Goal: Task Accomplishment & Management: Use online tool/utility

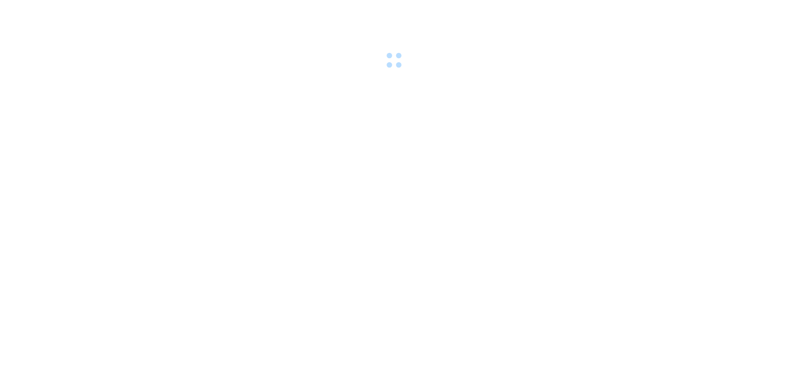
click at [109, 293] on body at bounding box center [394, 189] width 788 height 379
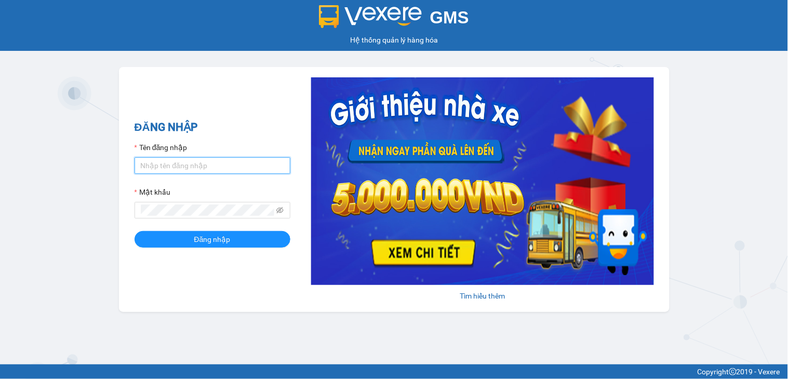
drag, startPoint x: 211, startPoint y: 159, endPoint x: 207, endPoint y: 167, distance: 8.4
click at [210, 163] on input "Tên đăng nhập" at bounding box center [212, 165] width 156 height 17
type input "ngocthao.nhuquynh"
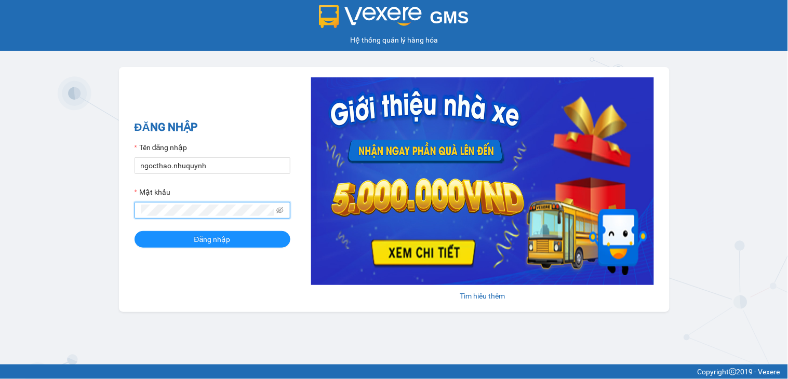
click at [134, 231] on button "Đăng nhập" at bounding box center [212, 239] width 156 height 17
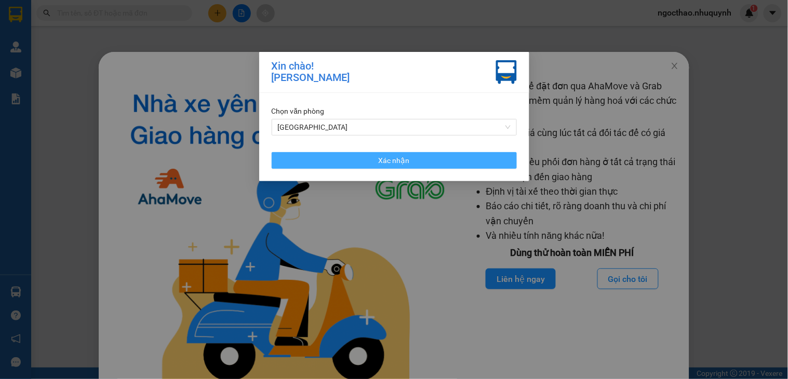
click at [460, 158] on button "Xác nhận" at bounding box center [394, 160] width 245 height 17
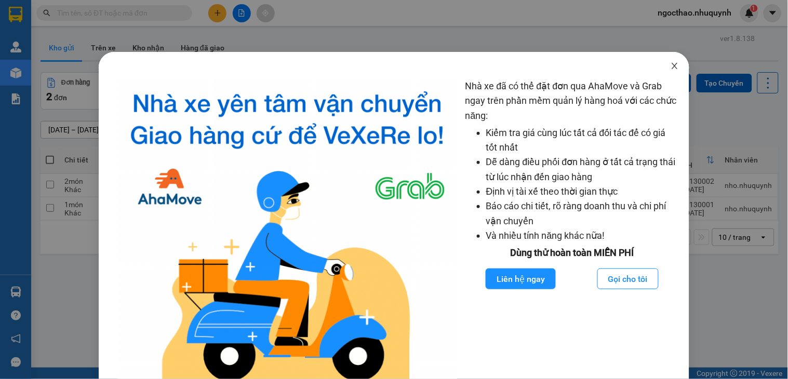
click at [662, 61] on span "Close" at bounding box center [674, 66] width 29 height 29
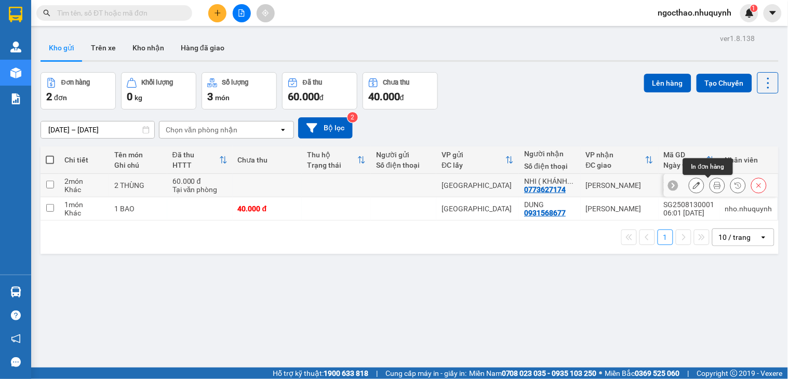
click at [713, 188] on icon at bounding box center [716, 185] width 7 height 7
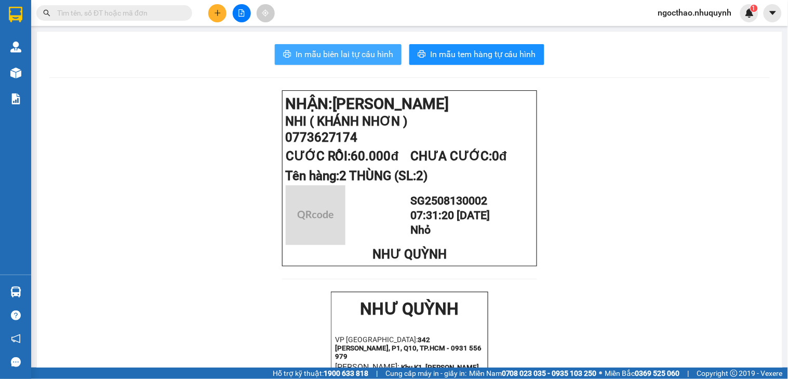
click at [357, 63] on button "In mẫu biên lai tự cấu hình" at bounding box center [338, 54] width 127 height 21
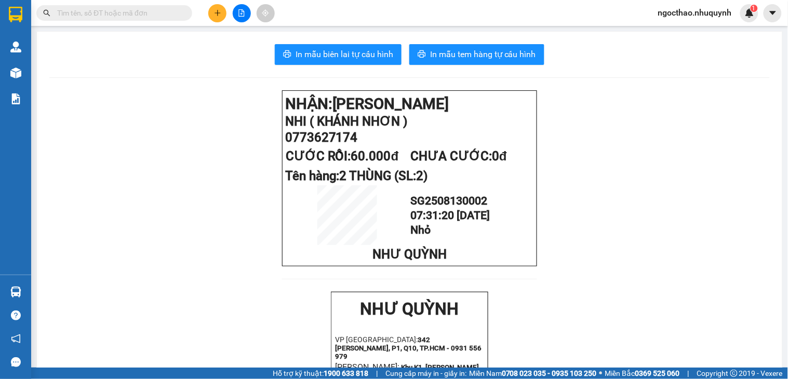
click at [156, 20] on span at bounding box center [114, 13] width 156 height 16
click at [164, 17] on input "text" at bounding box center [118, 12] width 123 height 11
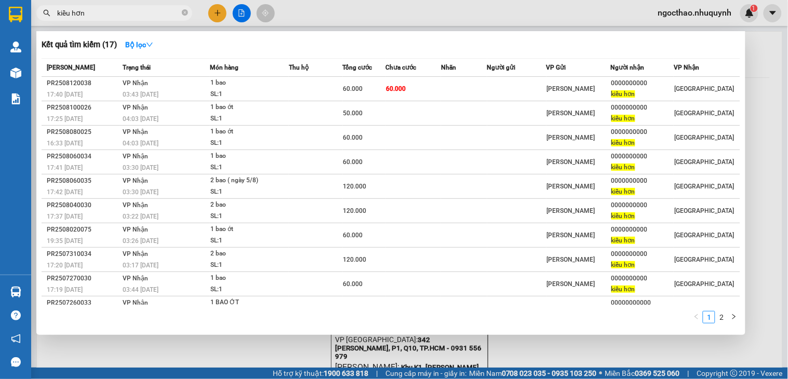
type input "kiều hơn"
click at [762, 90] on div at bounding box center [394, 189] width 788 height 379
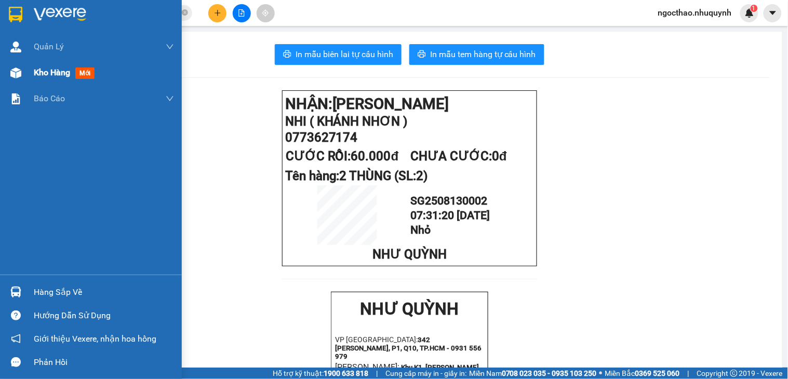
click at [48, 61] on div "Kho hàng mới" at bounding box center [104, 73] width 140 height 26
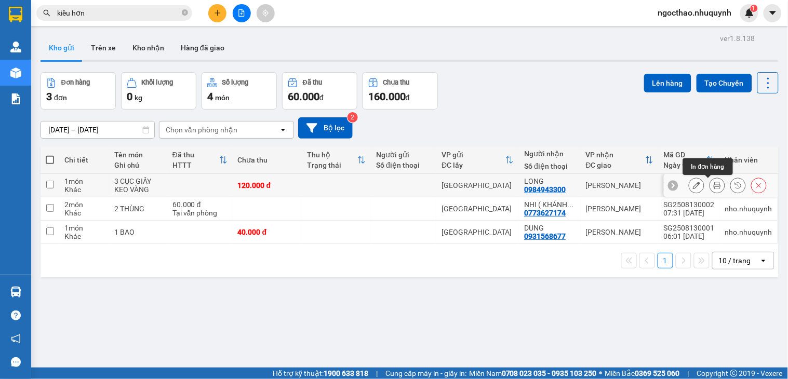
click at [710, 190] on button at bounding box center [717, 186] width 15 height 18
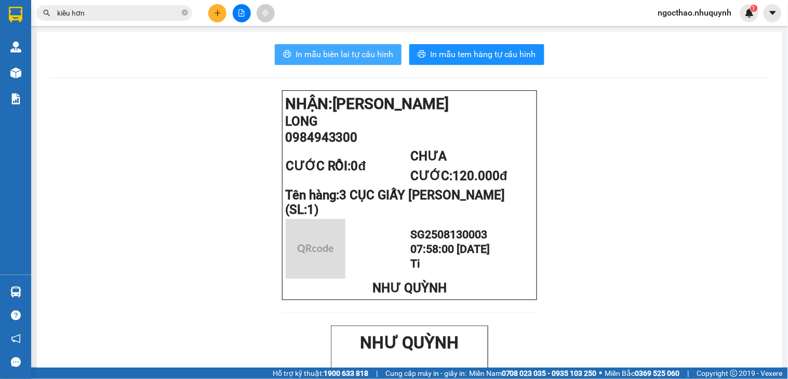
drag, startPoint x: 400, startPoint y: 45, endPoint x: 386, endPoint y: 46, distance: 14.0
click at [397, 45] on div "In mẫu biên lai tự [PERSON_NAME] In [PERSON_NAME] tem hàng tự [PERSON_NAME]" at bounding box center [409, 54] width 720 height 21
click at [381, 47] on button "In mẫu biên lai tự cấu hình" at bounding box center [338, 54] width 127 height 21
